Goal: Task Accomplishment & Management: Use online tool/utility

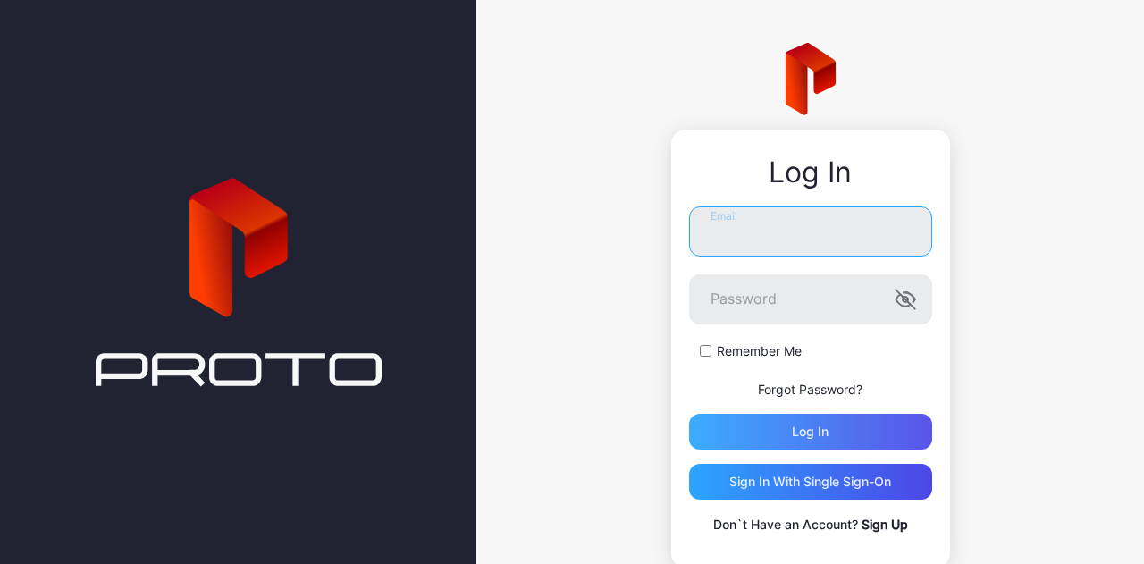
type input "**********"
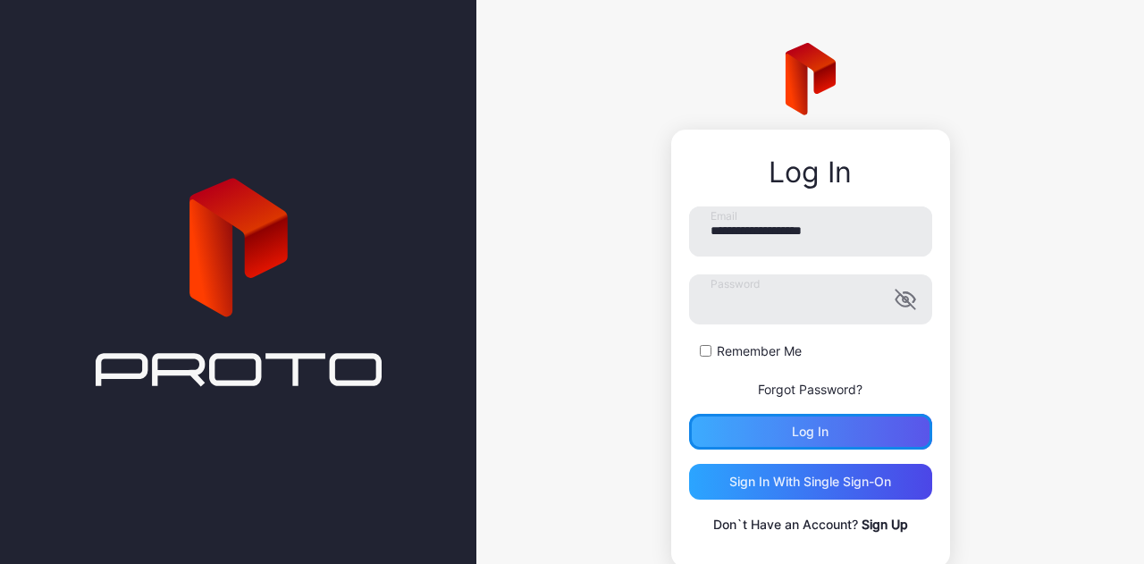
click at [713, 442] on div "Log in" at bounding box center [810, 432] width 243 height 36
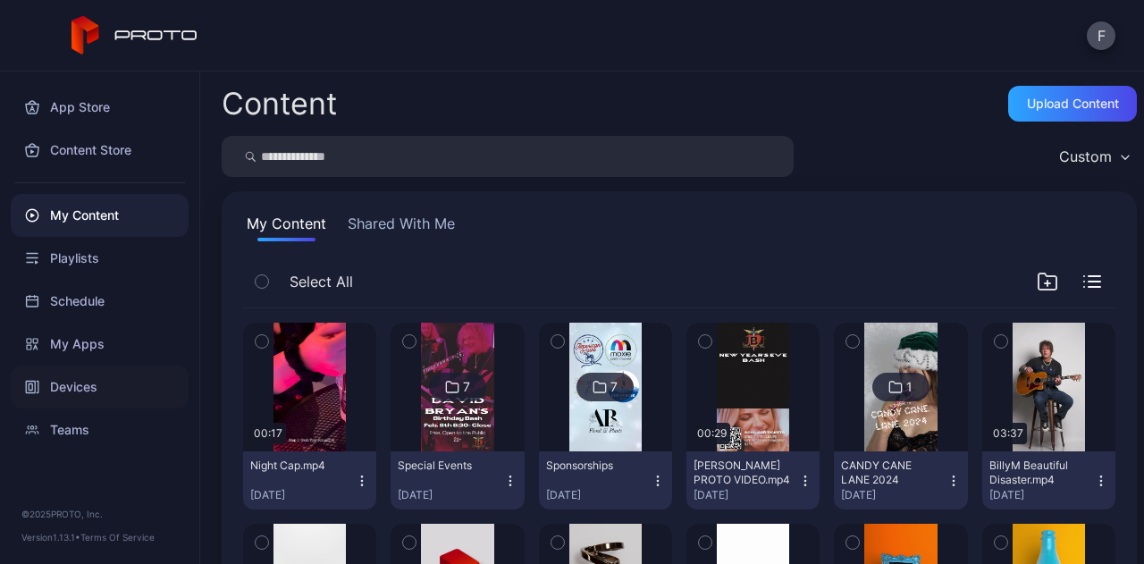
click at [97, 399] on div "Devices" at bounding box center [100, 386] width 178 height 43
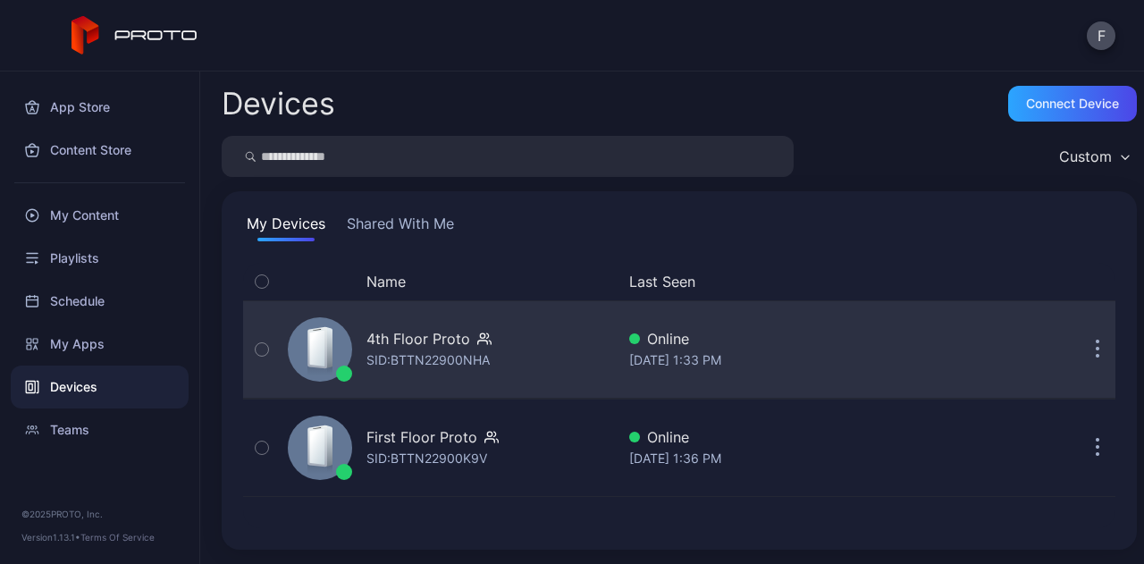
click at [1079, 348] on button "button" at bounding box center [1097, 350] width 36 height 36
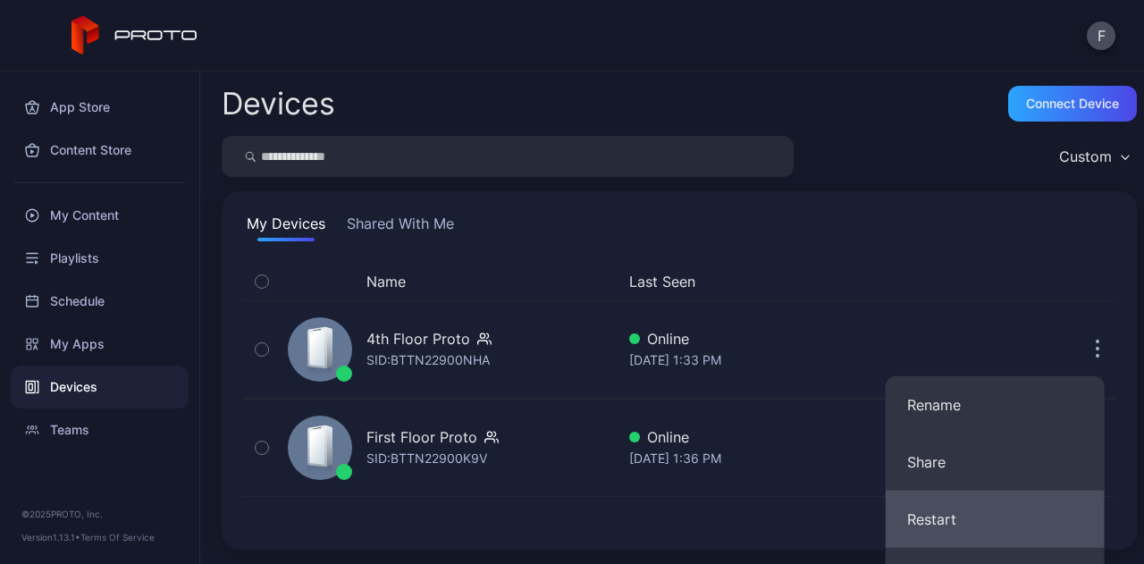
click at [940, 526] on button "Restart" at bounding box center [994, 519] width 219 height 57
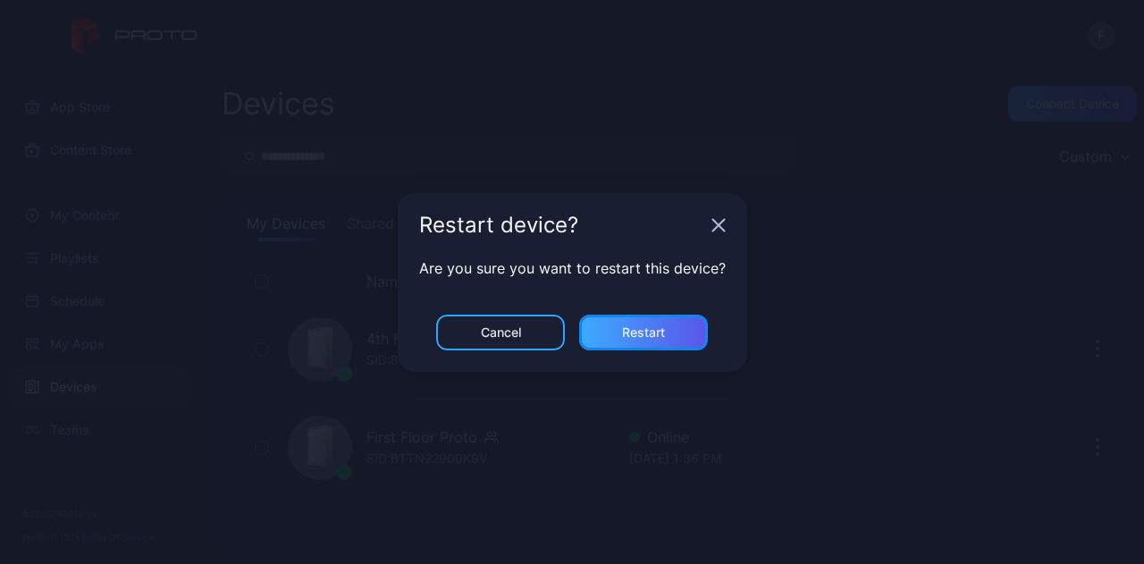
click at [642, 338] on div "Restart" at bounding box center [643, 332] width 43 height 14
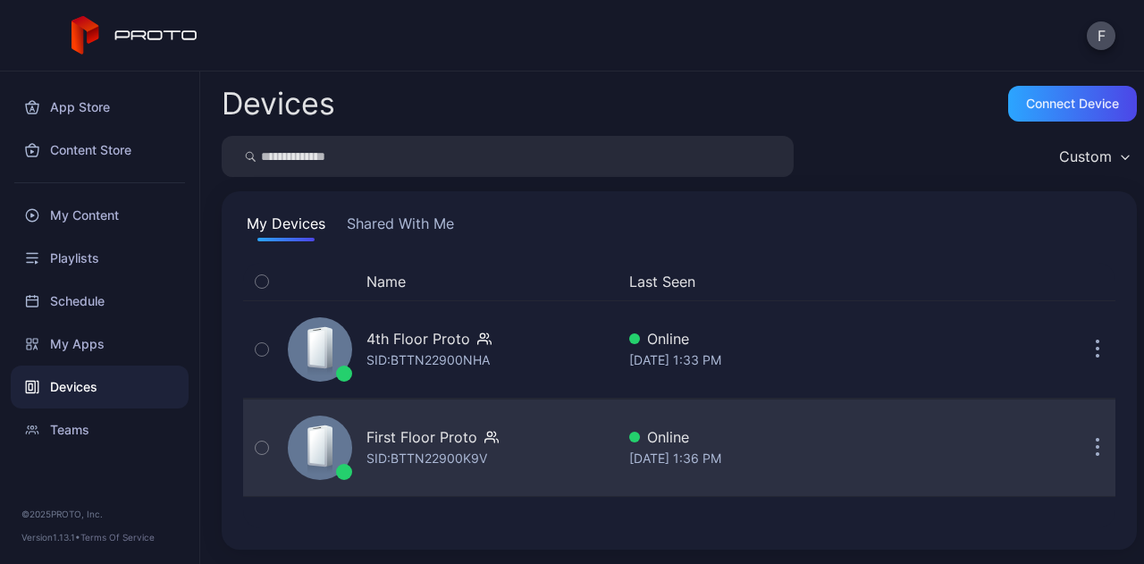
click at [1079, 442] on button "button" at bounding box center [1097, 448] width 36 height 36
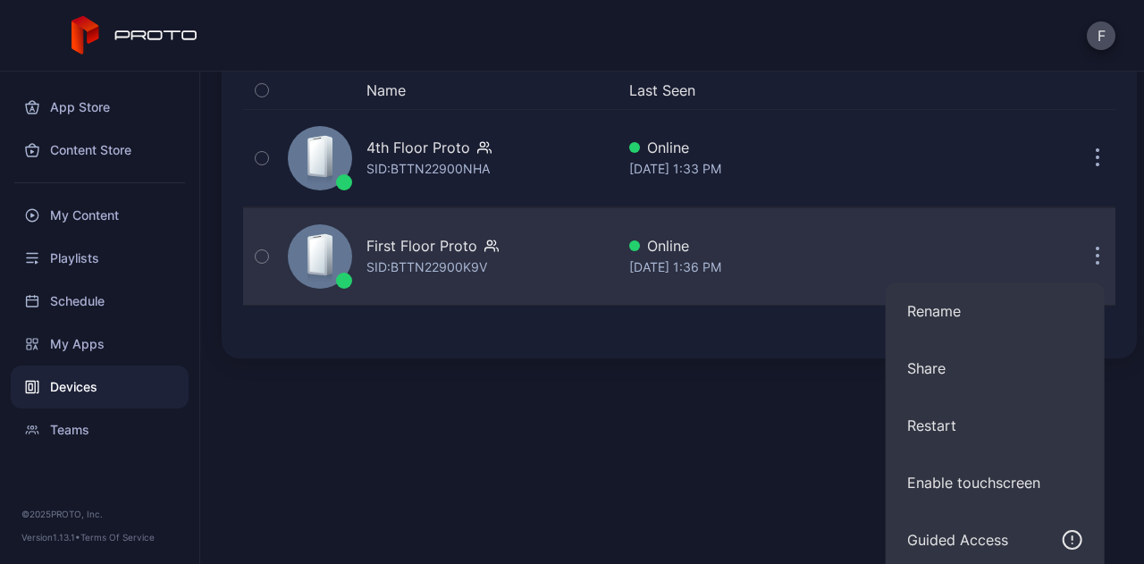
scroll to position [192, 0]
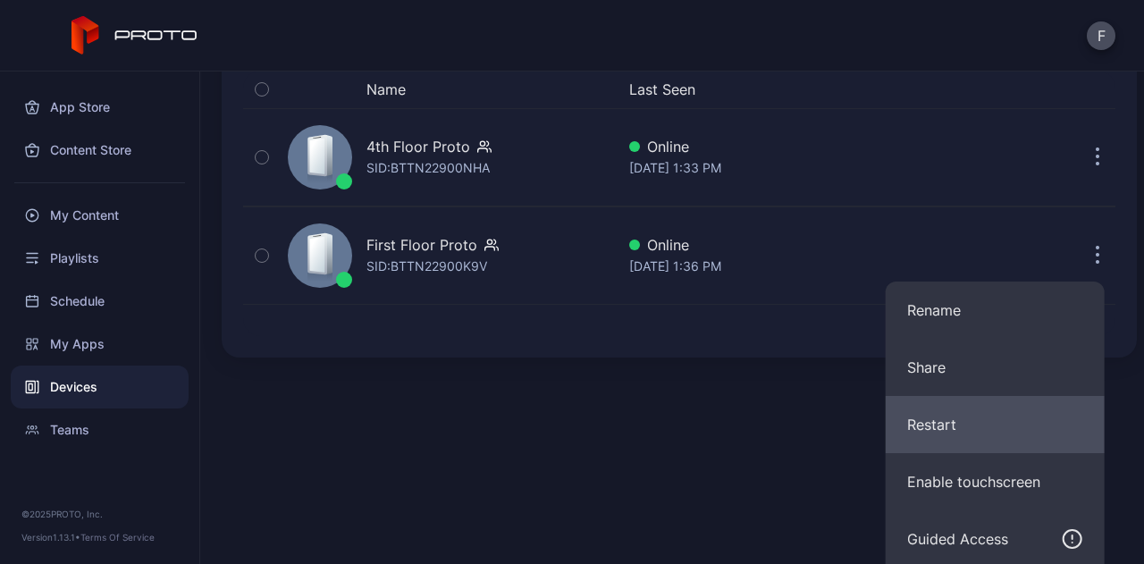
click at [951, 415] on button "Restart" at bounding box center [994, 424] width 219 height 57
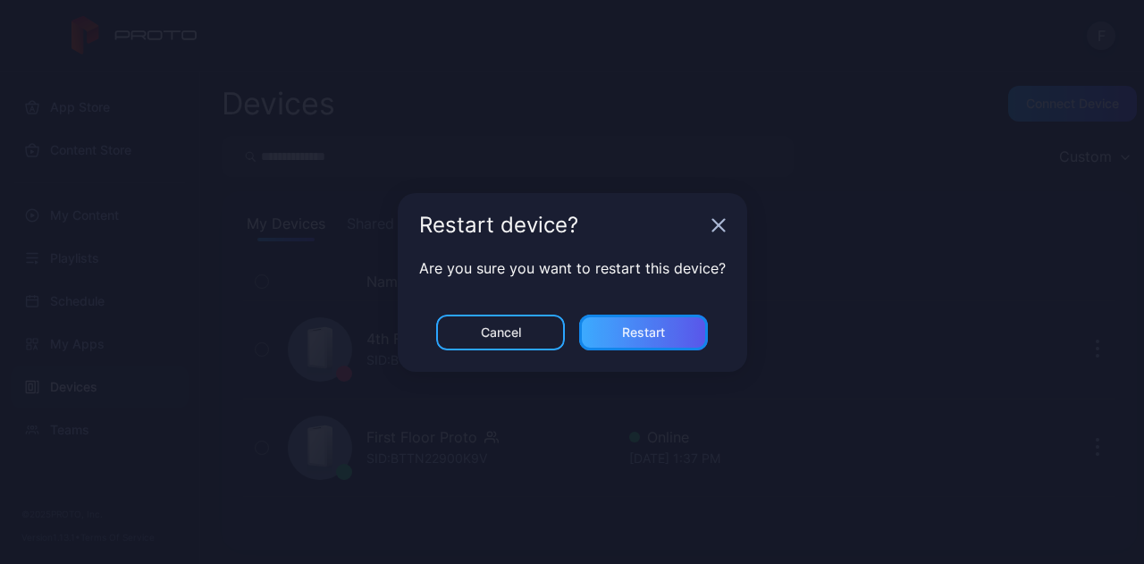
click at [676, 325] on div "Restart" at bounding box center [643, 333] width 129 height 36
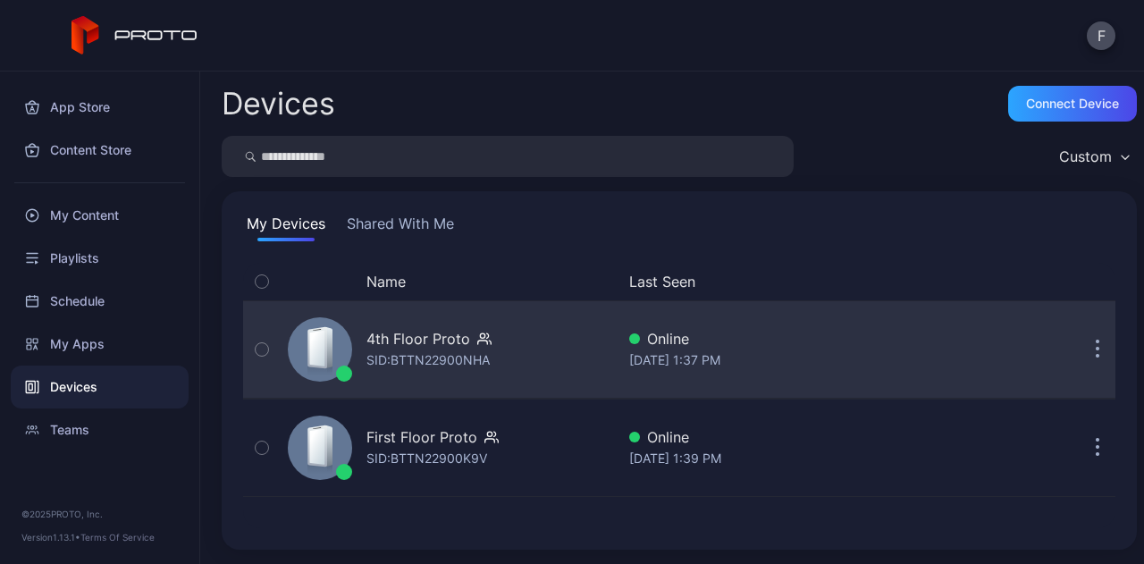
click at [535, 347] on div "4th Floor Proto SID: BTTN22900NHA" at bounding box center [448, 349] width 334 height 89
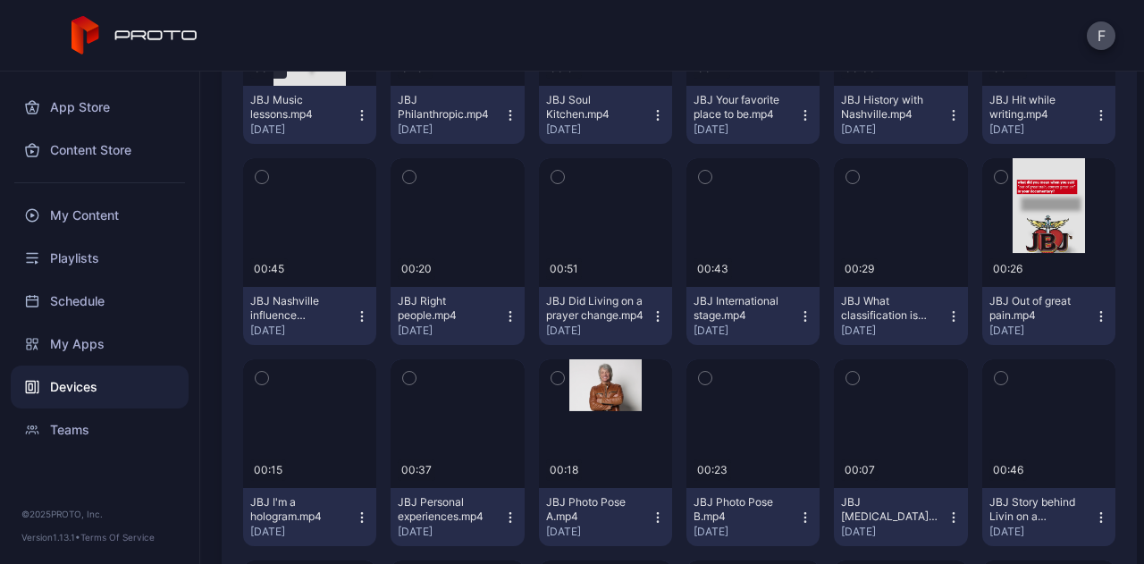
scroll to position [1095, 0]
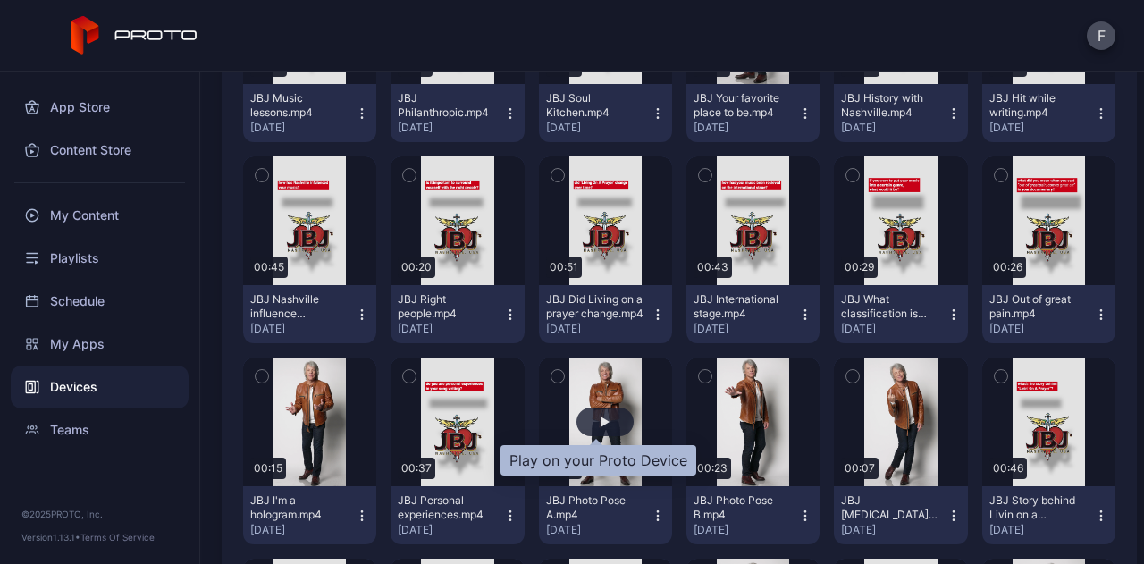
click at [594, 415] on div "button" at bounding box center [604, 421] width 57 height 29
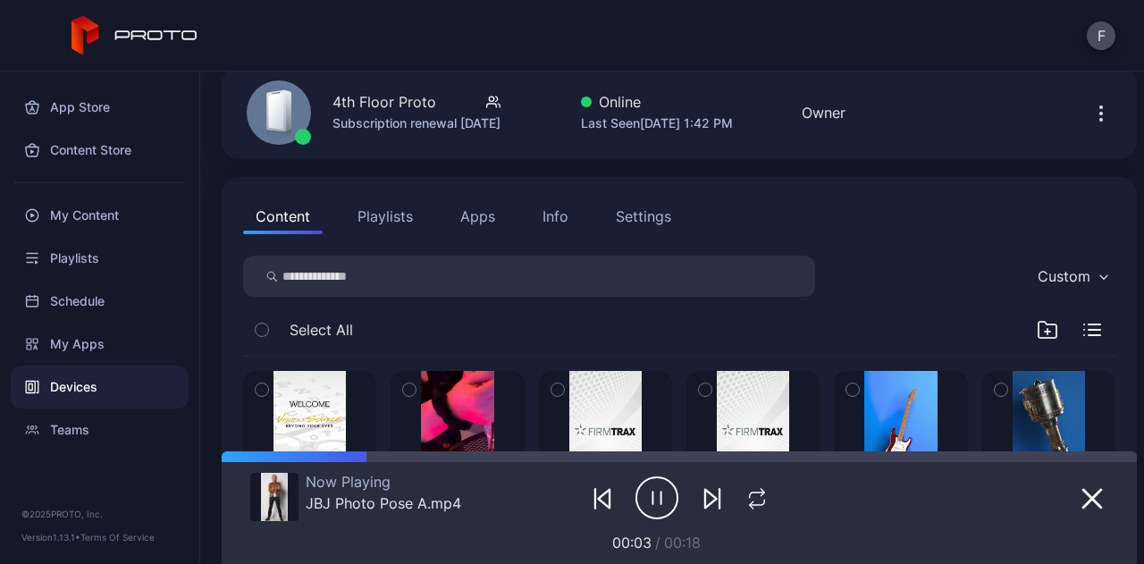
scroll to position [0, 0]
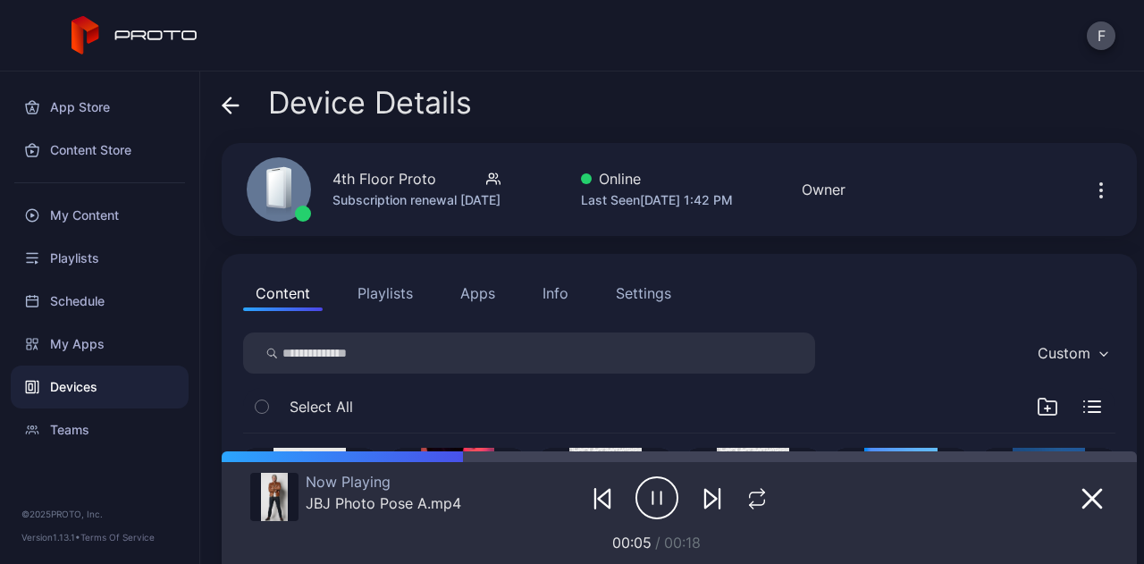
click at [231, 103] on icon at bounding box center [231, 106] width 18 height 18
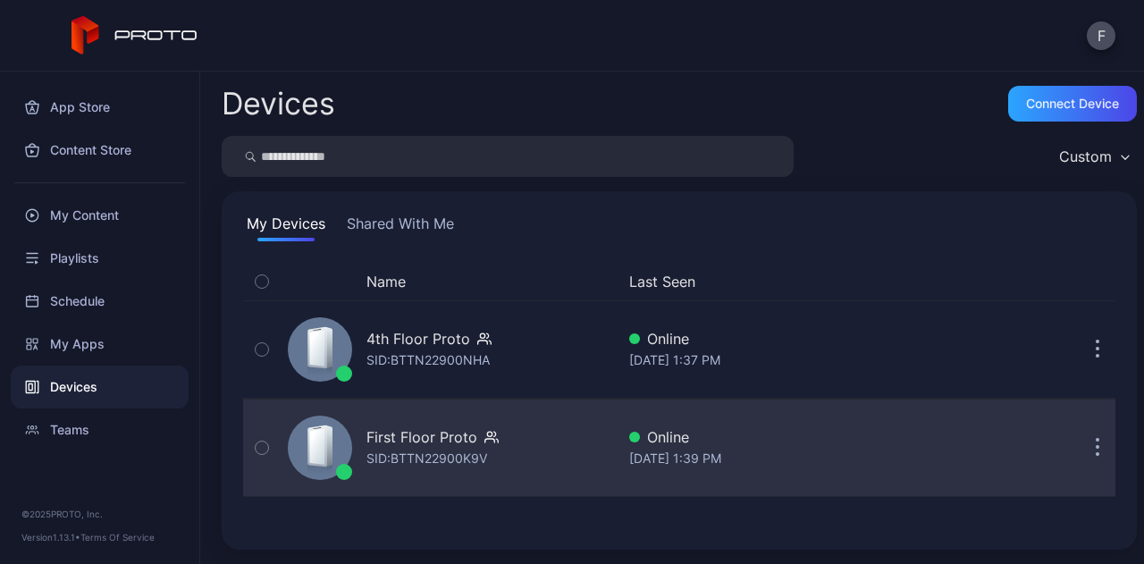
click at [539, 441] on div "First Floor Proto SID: BTTN22900K9V" at bounding box center [448, 447] width 334 height 89
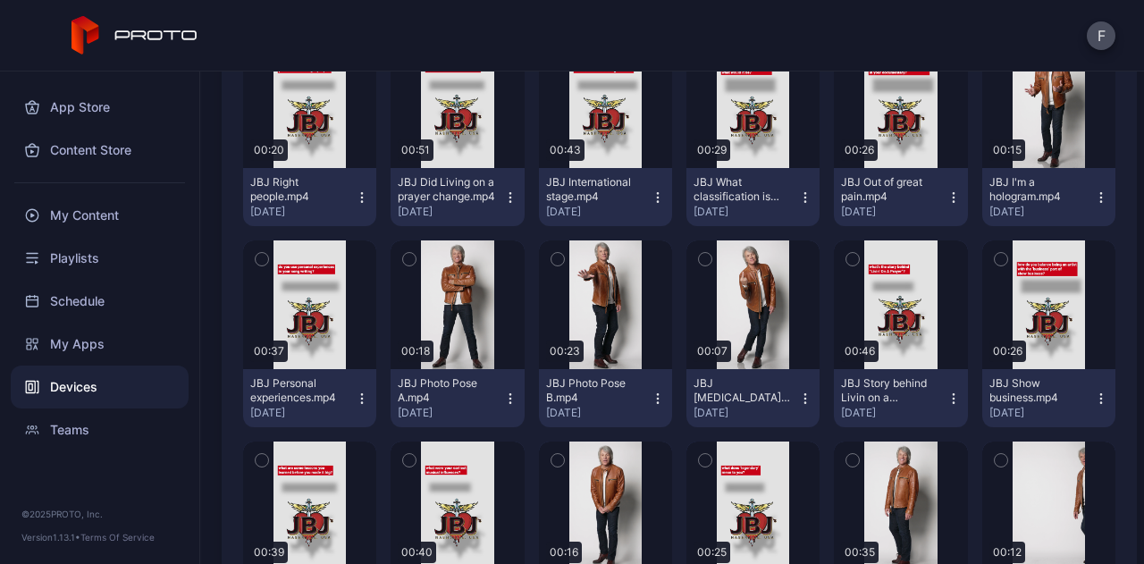
scroll to position [1020, 0]
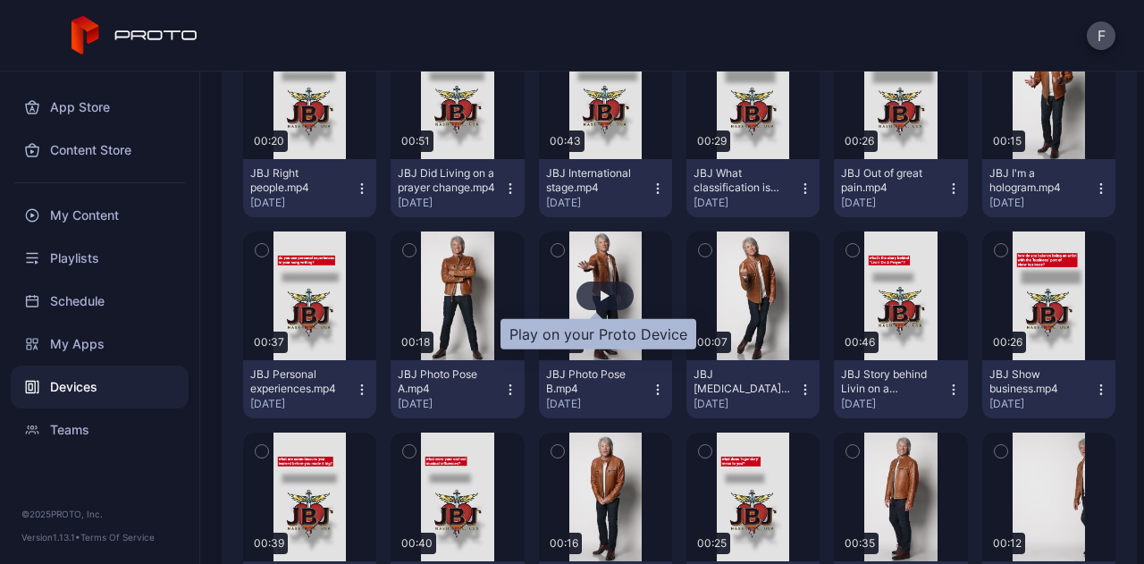
click at [593, 289] on div "button" at bounding box center [604, 295] width 57 height 29
